Goal: Task Accomplishment & Management: Manage account settings

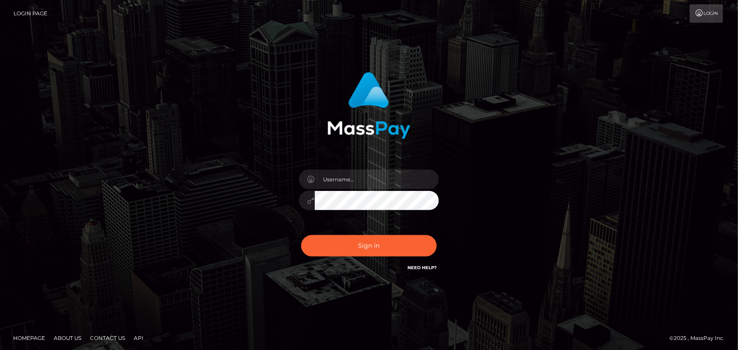
click at [294, 134] on div at bounding box center [370, 102] width 230 height 73
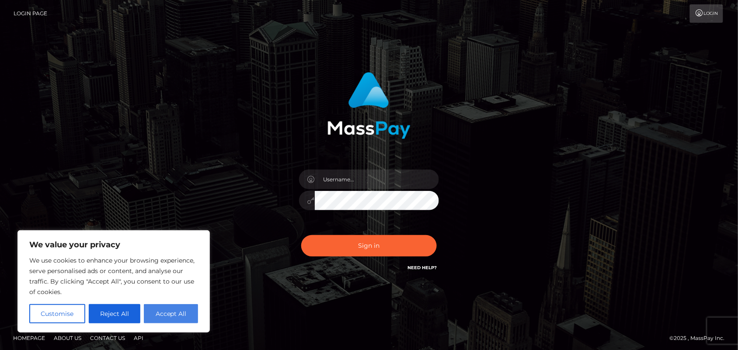
click at [165, 318] on button "Accept All" at bounding box center [171, 313] width 54 height 19
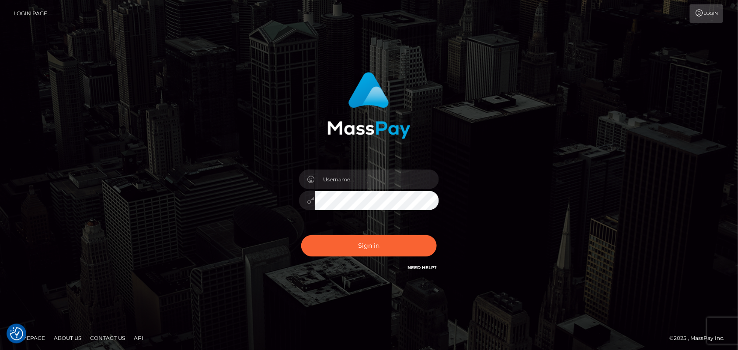
checkbox input "true"
click at [350, 174] on input "text" at bounding box center [377, 180] width 124 height 20
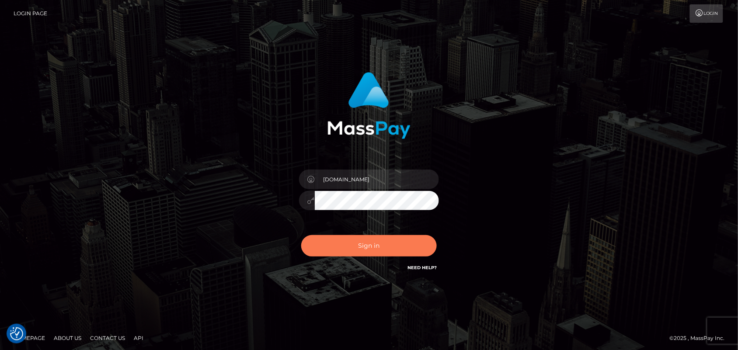
type input "[DOMAIN_NAME]"
click at [381, 249] on button "Sign in" at bounding box center [369, 245] width 136 height 21
